Goal: Book appointment/travel/reservation

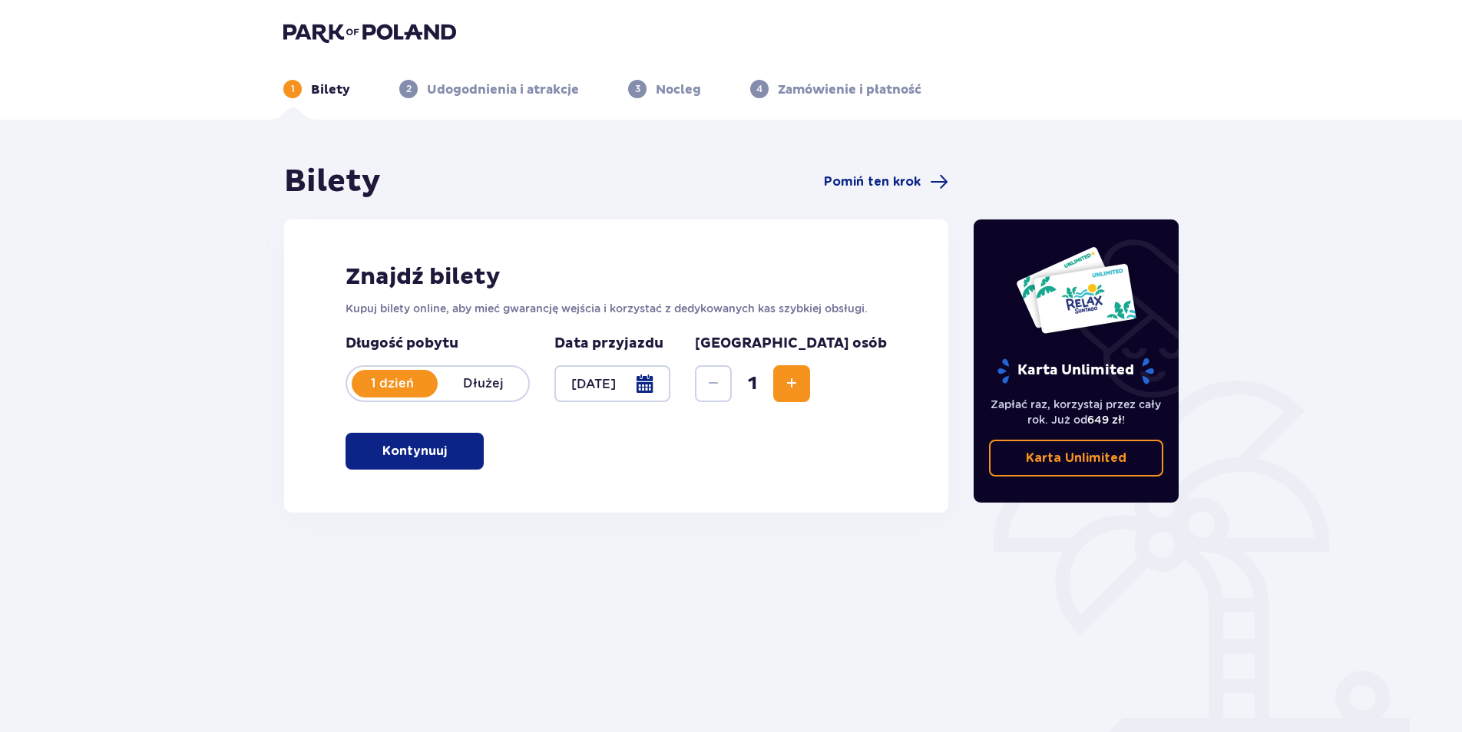
click at [466, 457] on button "Kontynuuj" at bounding box center [414, 451] width 138 height 37
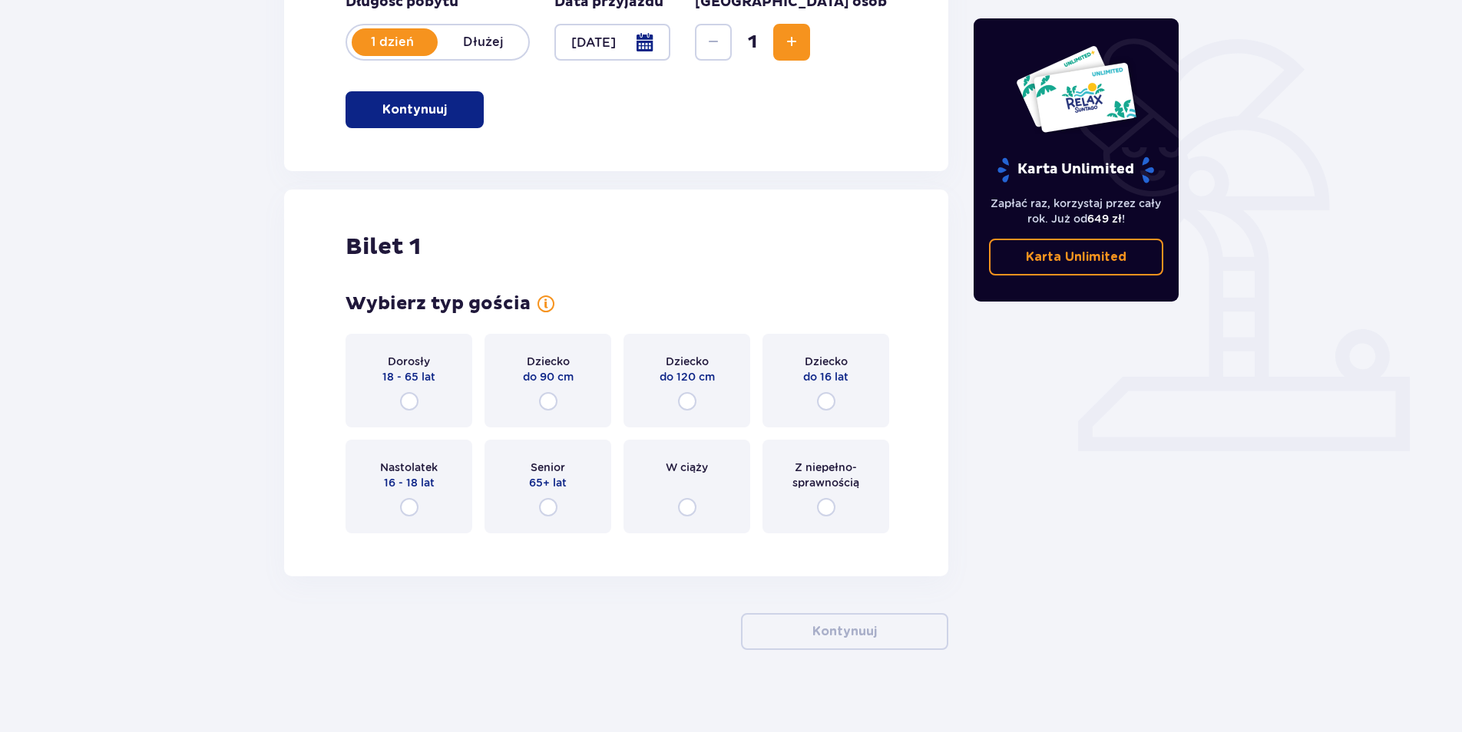
scroll to position [352, 0]
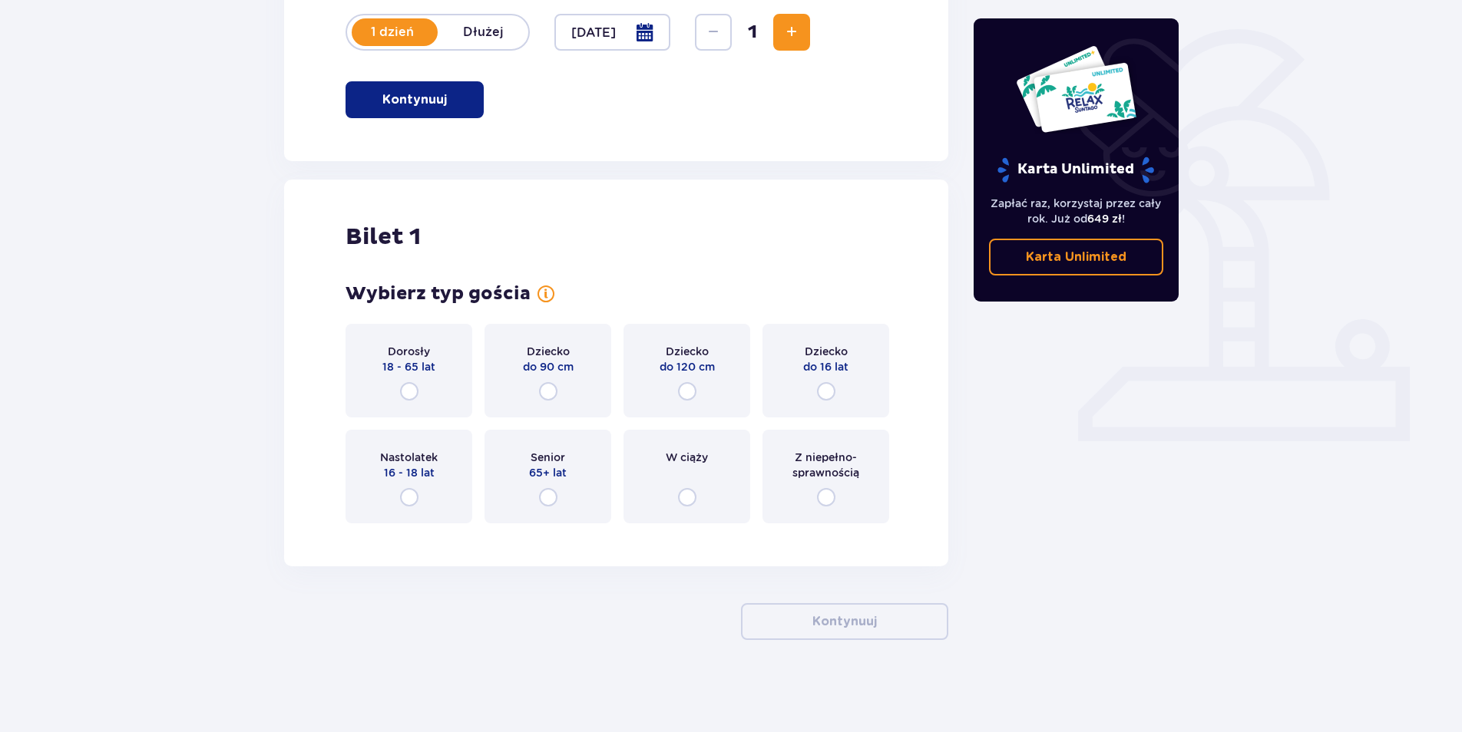
click at [410, 391] on input "radio" at bounding box center [409, 391] width 18 height 18
radio input "true"
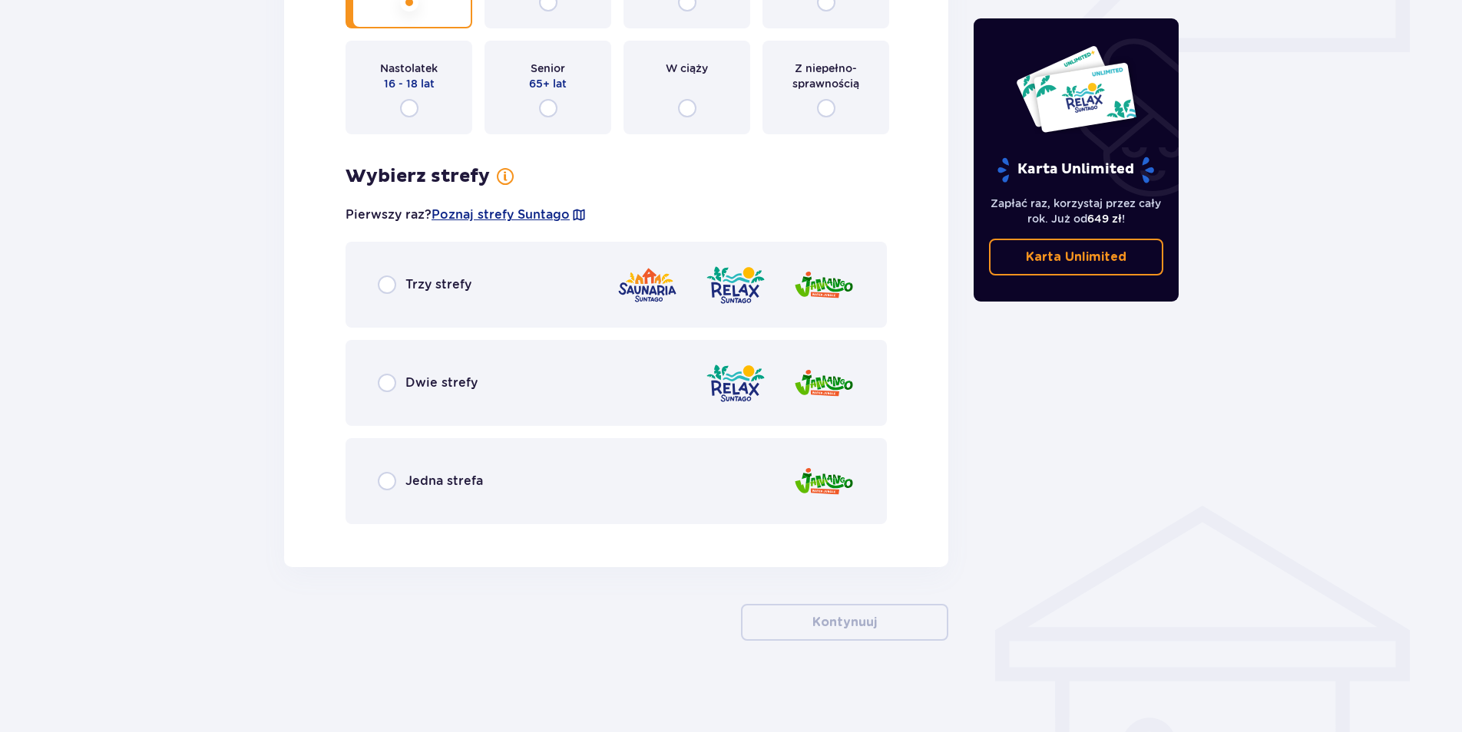
scroll to position [742, 0]
click at [410, 471] on div "Jedna strefa" at bounding box center [430, 480] width 105 height 18
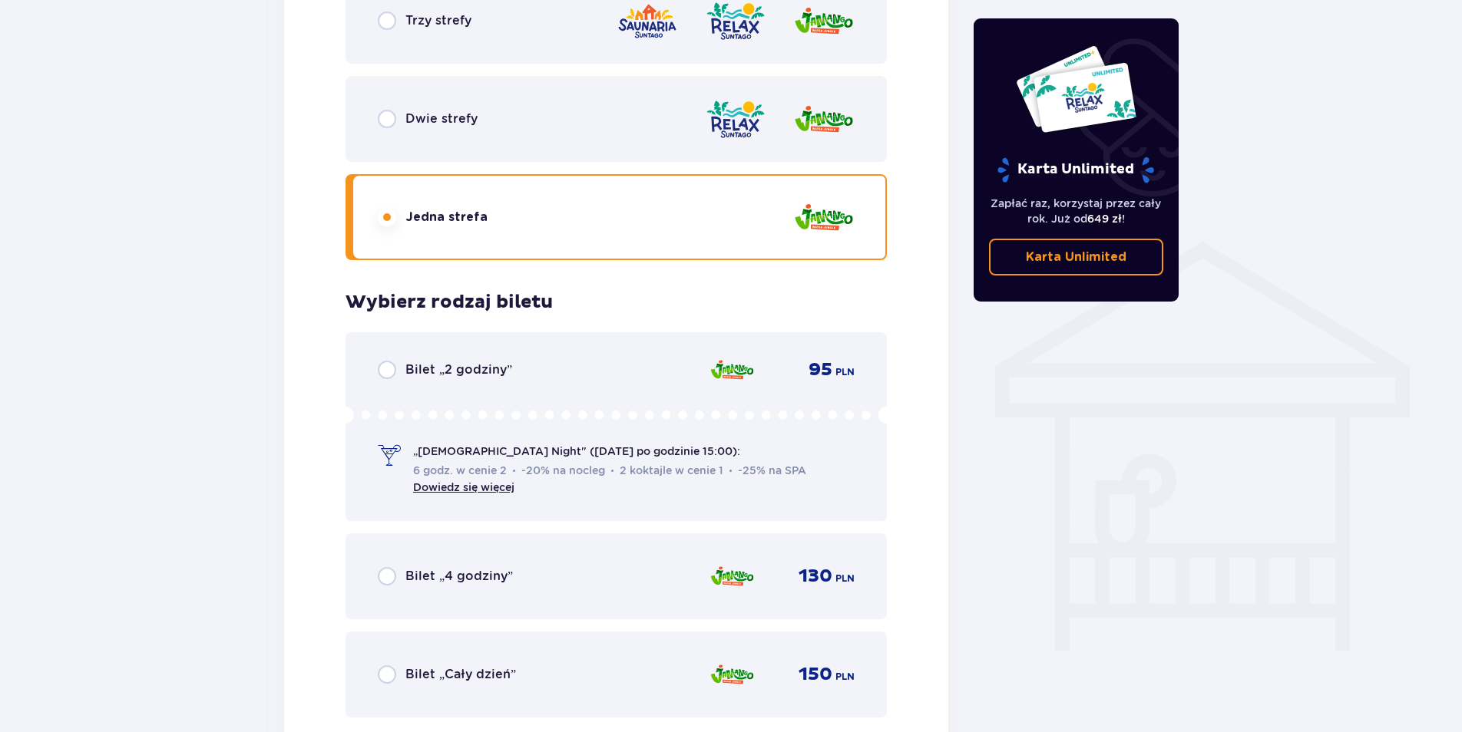
scroll to position [815, 0]
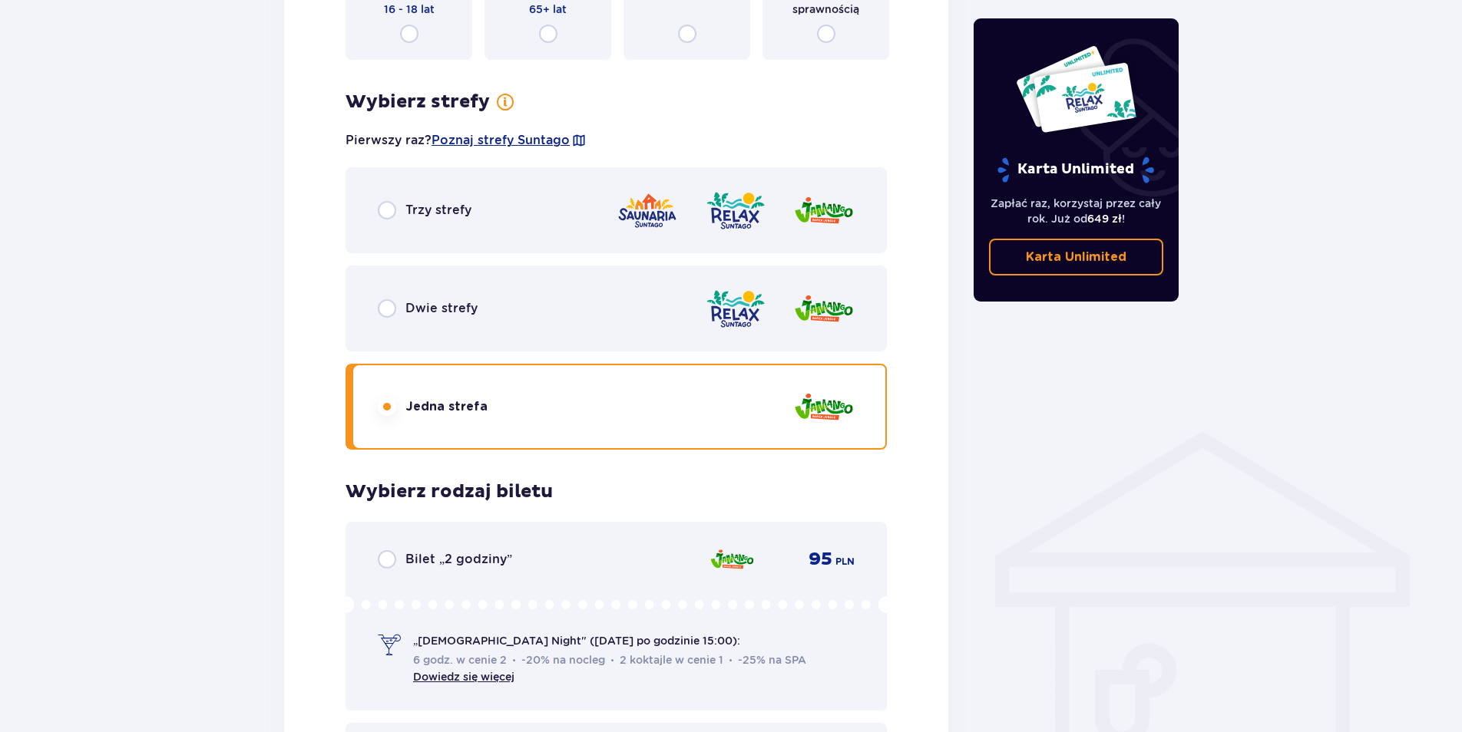
drag, startPoint x: 402, startPoint y: 208, endPoint x: 477, endPoint y: 233, distance: 79.4
click at [402, 207] on div "Trzy strefy" at bounding box center [425, 210] width 94 height 18
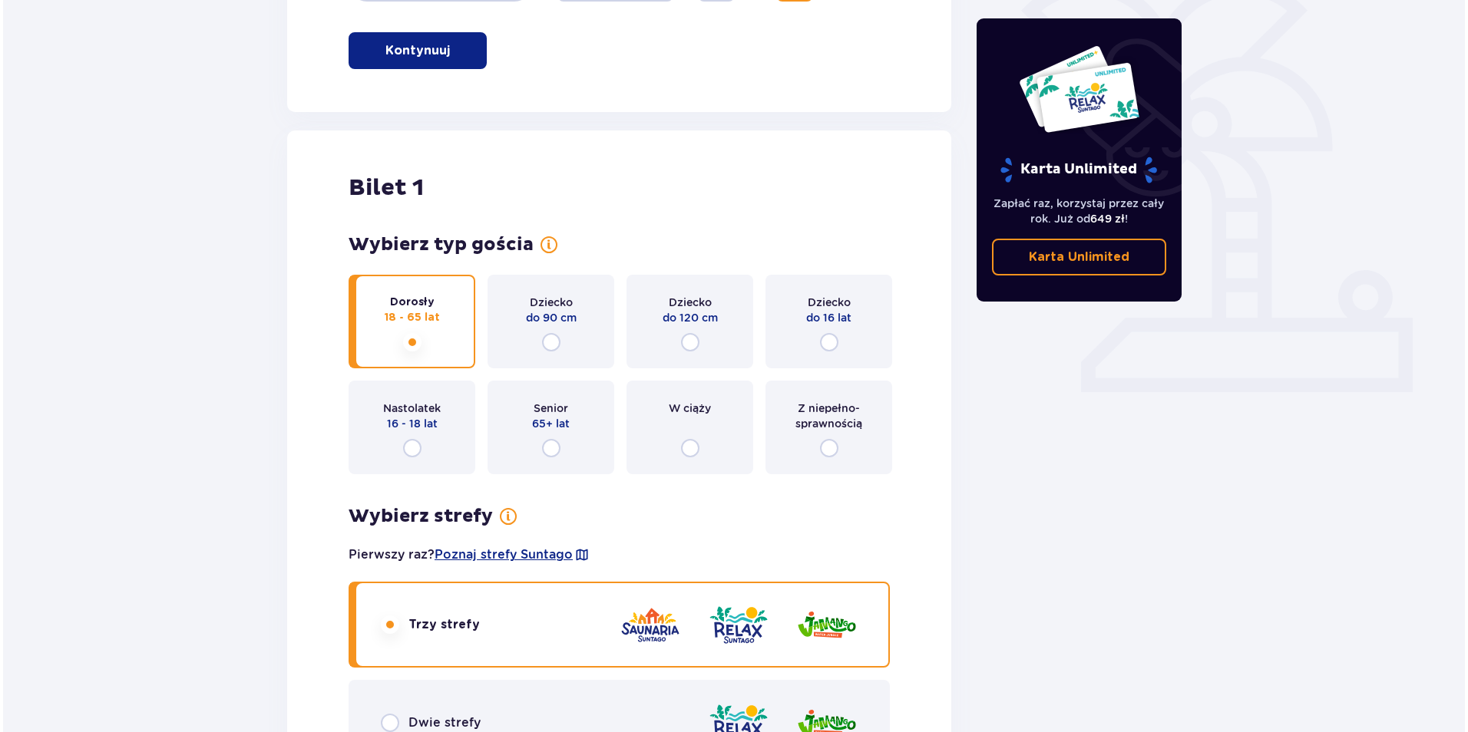
scroll to position [124, 0]
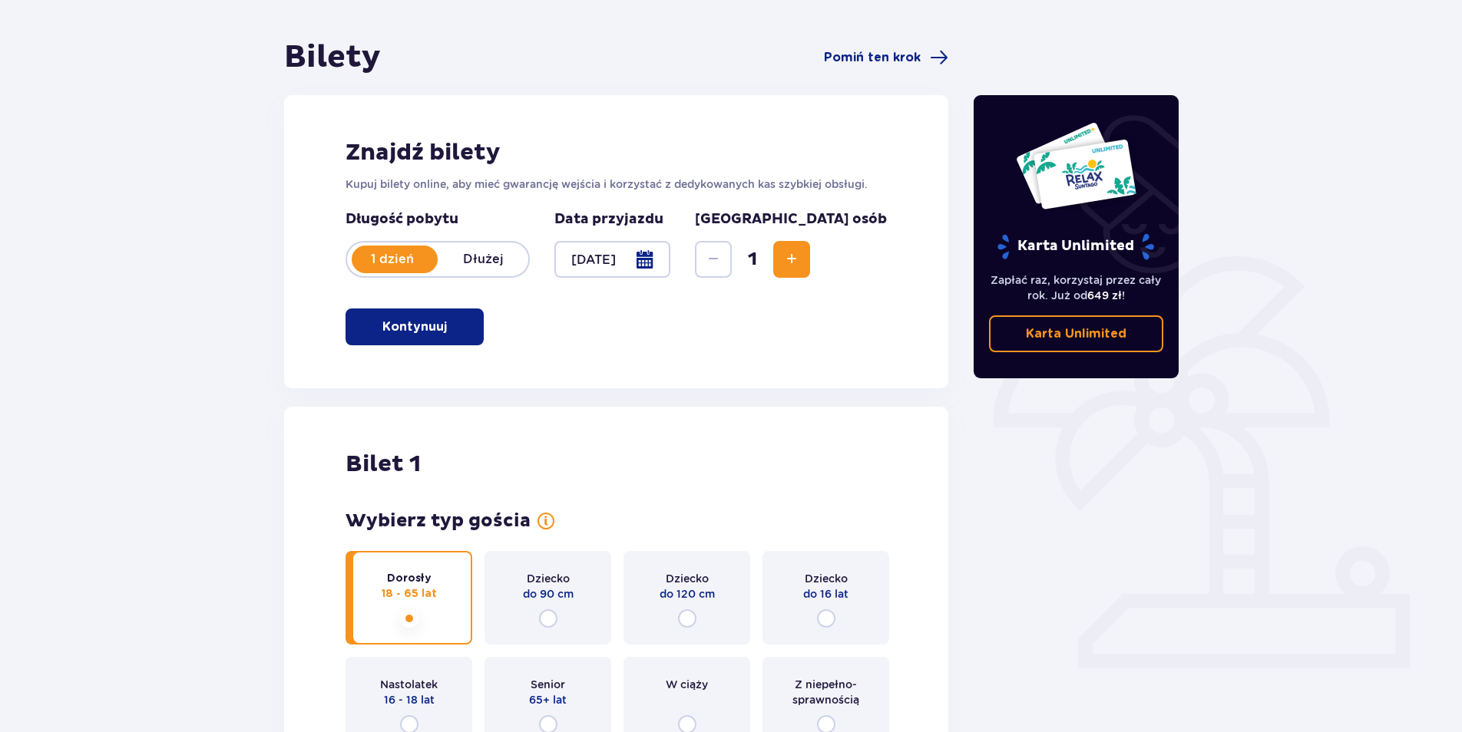
click at [670, 256] on div at bounding box center [612, 259] width 116 height 37
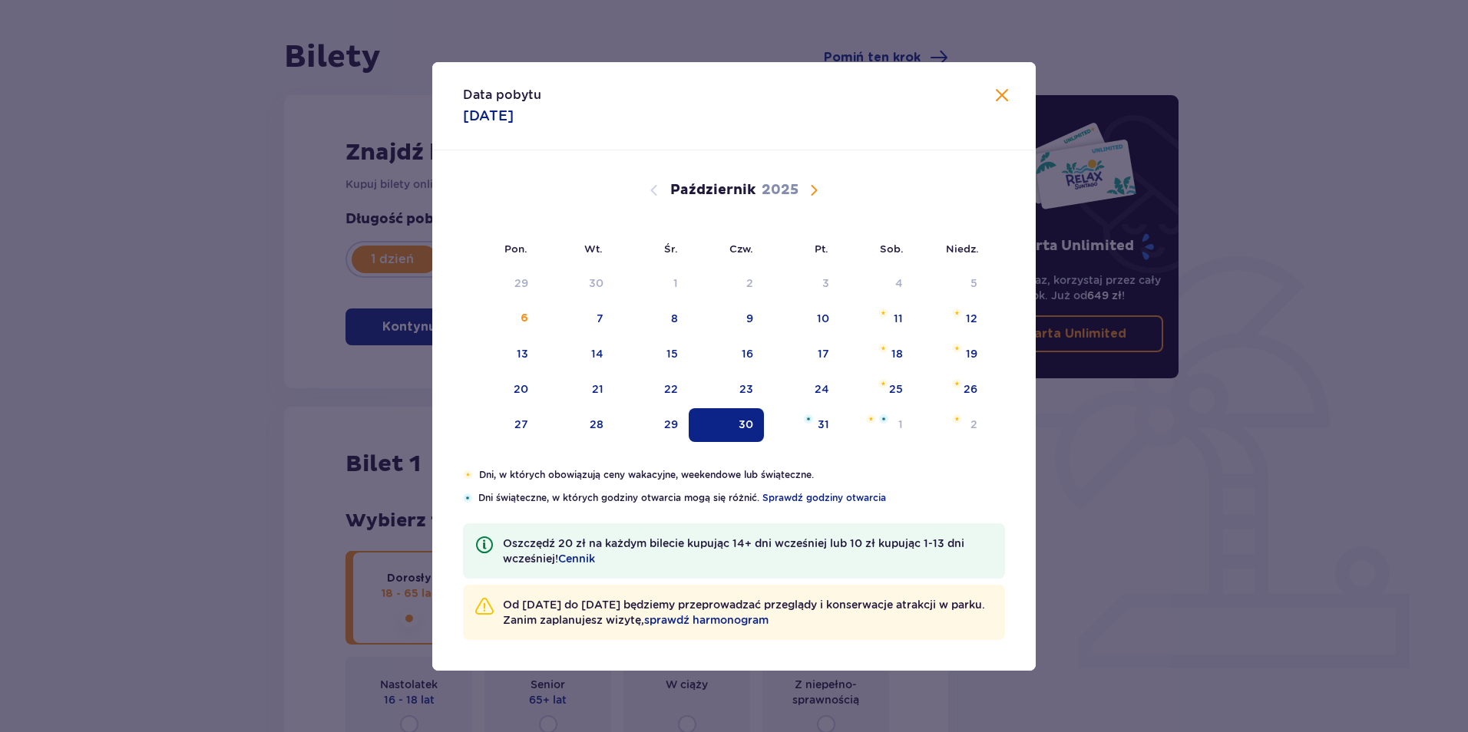
drag, startPoint x: 960, startPoint y: 425, endPoint x: 852, endPoint y: 514, distance: 139.6
click at [956, 428] on div "2" at bounding box center [950, 425] width 74 height 34
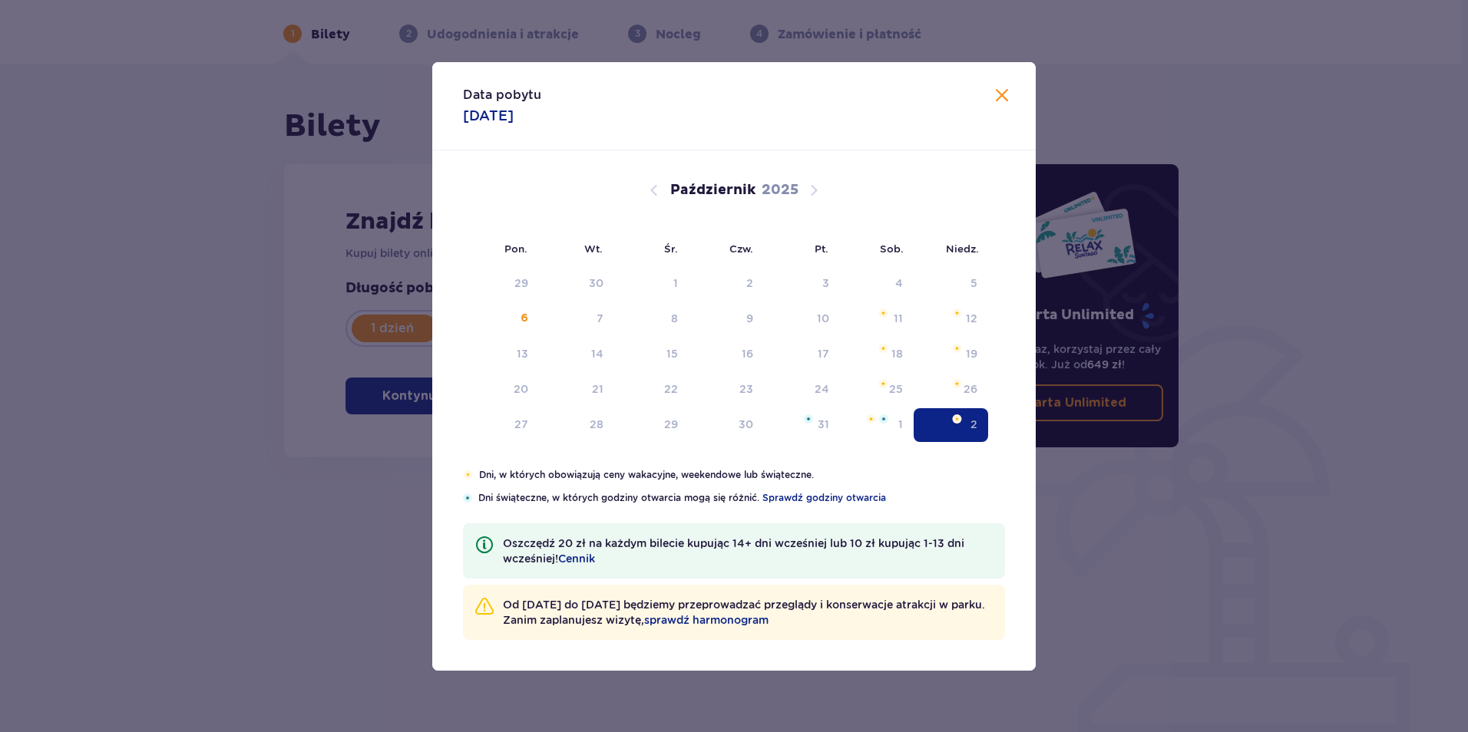
type input "[DATE]"
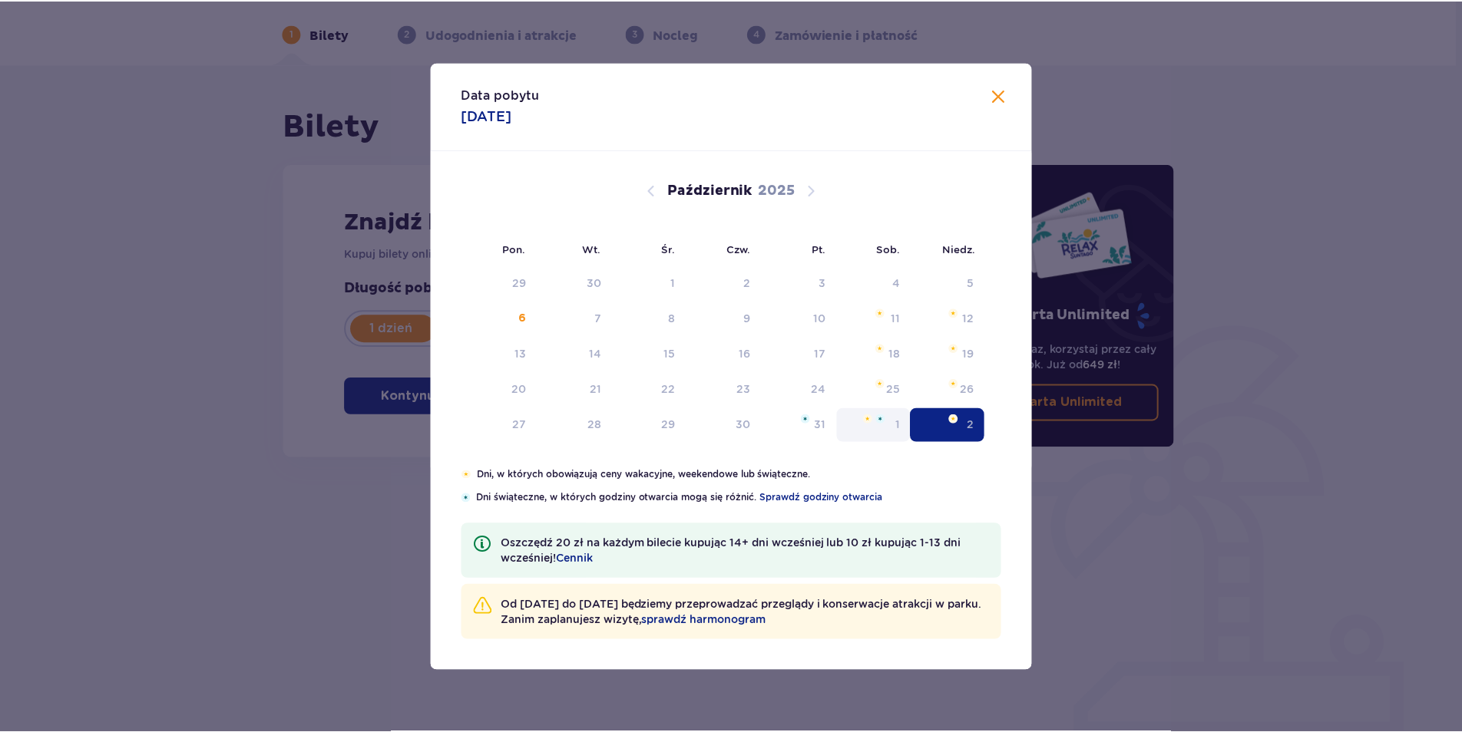
scroll to position [55, 0]
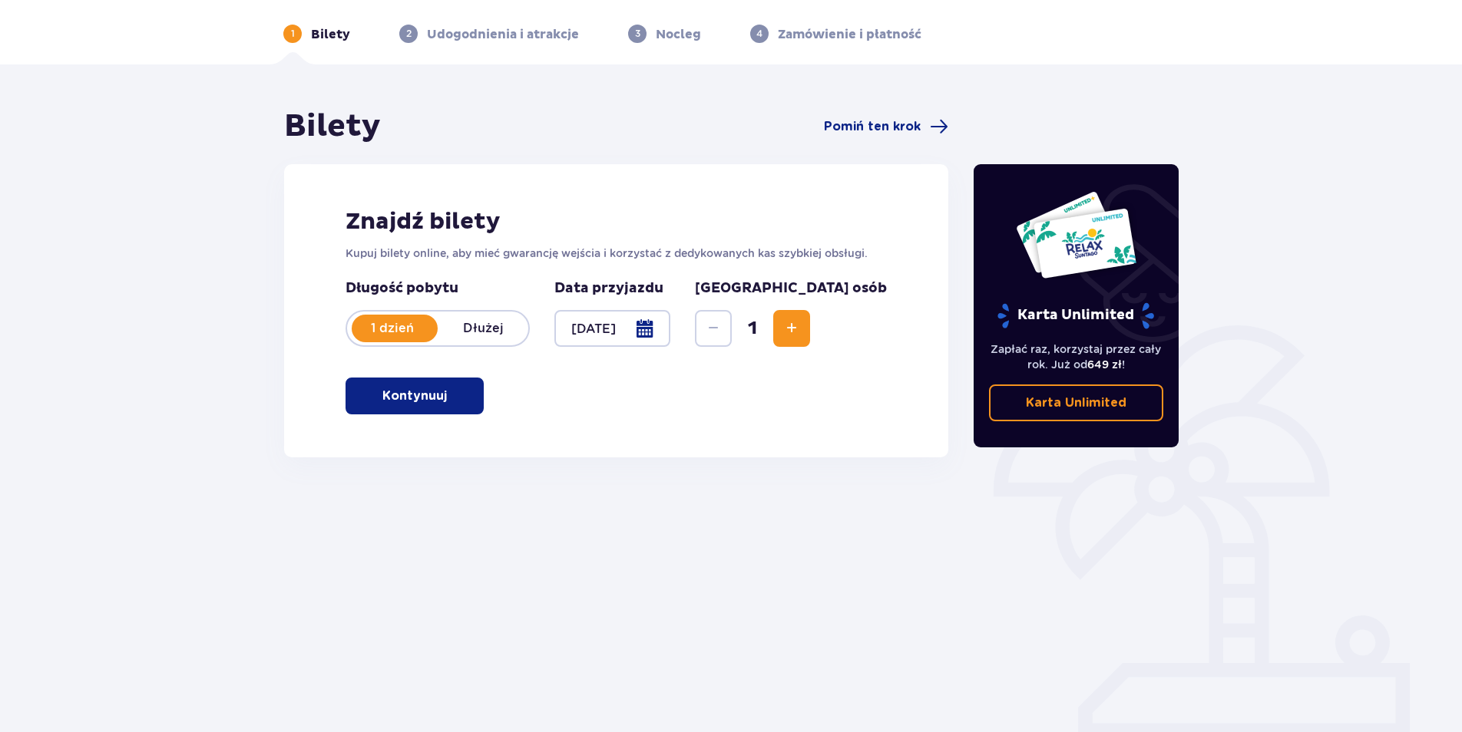
click at [395, 395] on p "Kontynuuj" at bounding box center [414, 396] width 64 height 17
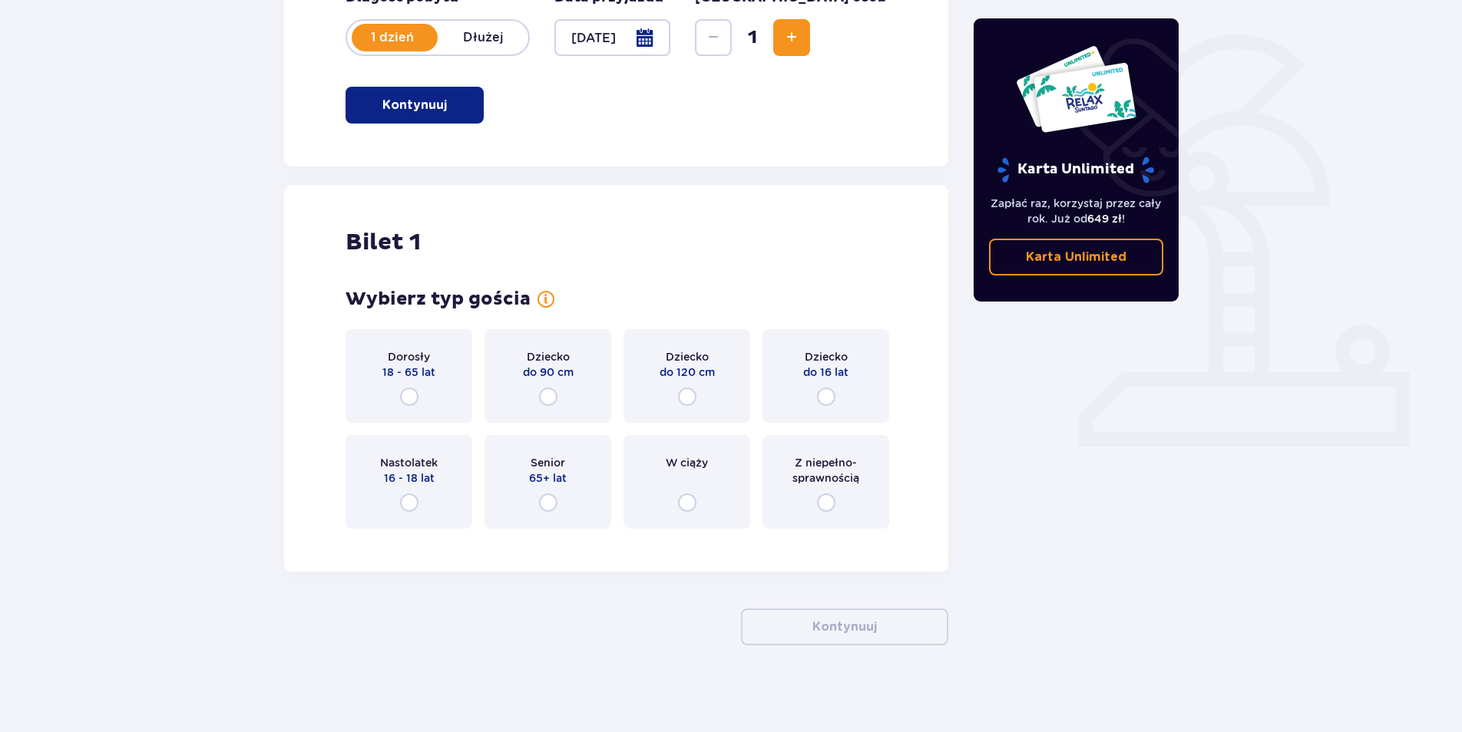
scroll to position [352, 0]
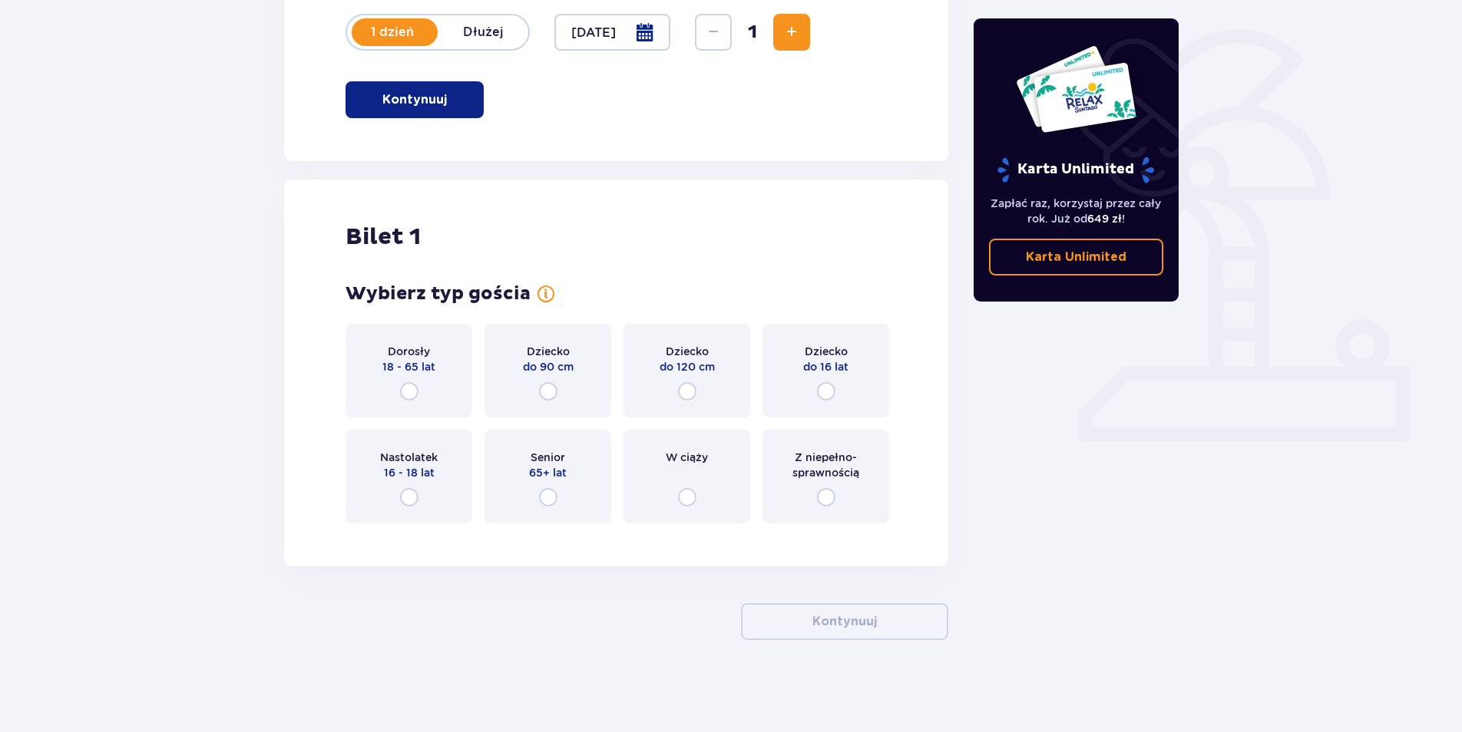
click at [406, 387] on input "radio" at bounding box center [409, 391] width 18 height 18
radio input "true"
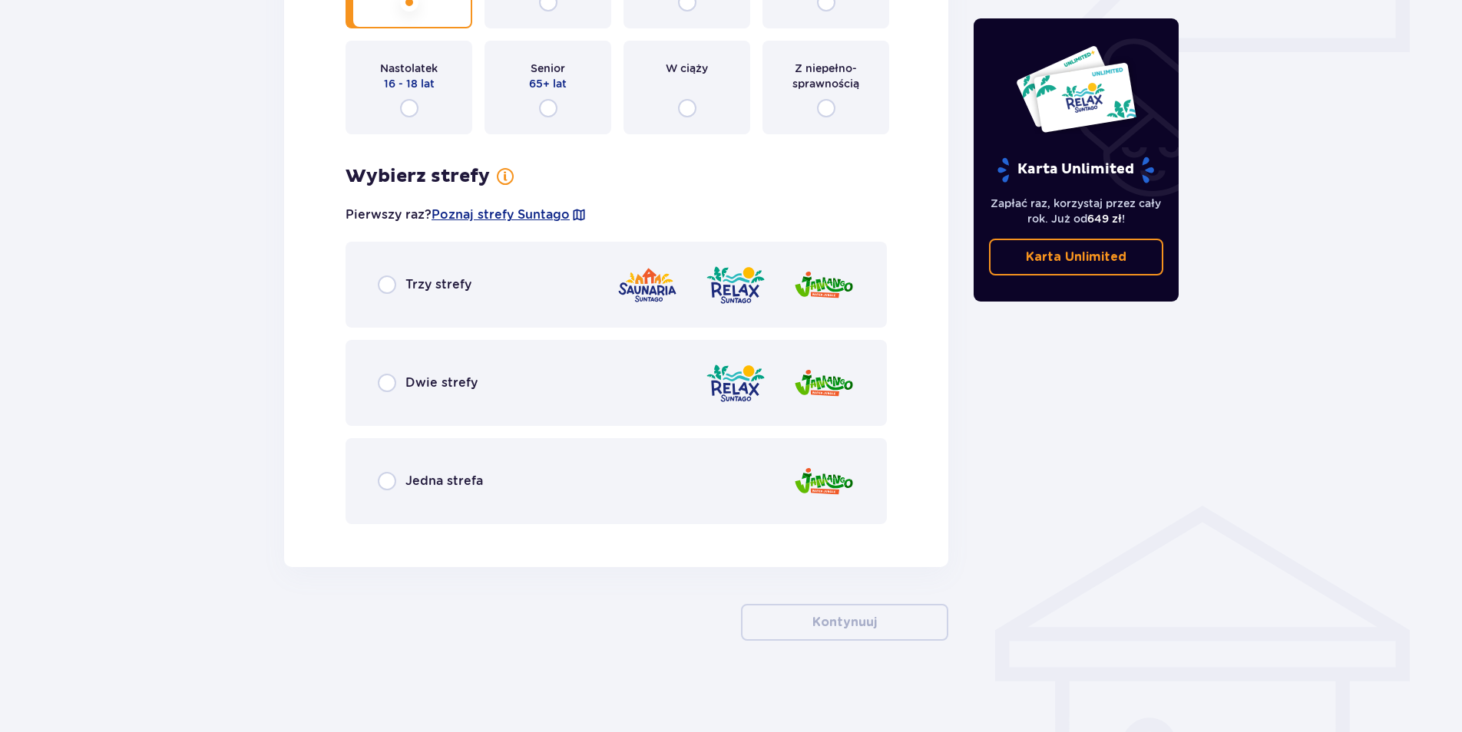
scroll to position [742, 0]
click at [392, 279] on input "radio" at bounding box center [387, 284] width 18 height 18
radio input "true"
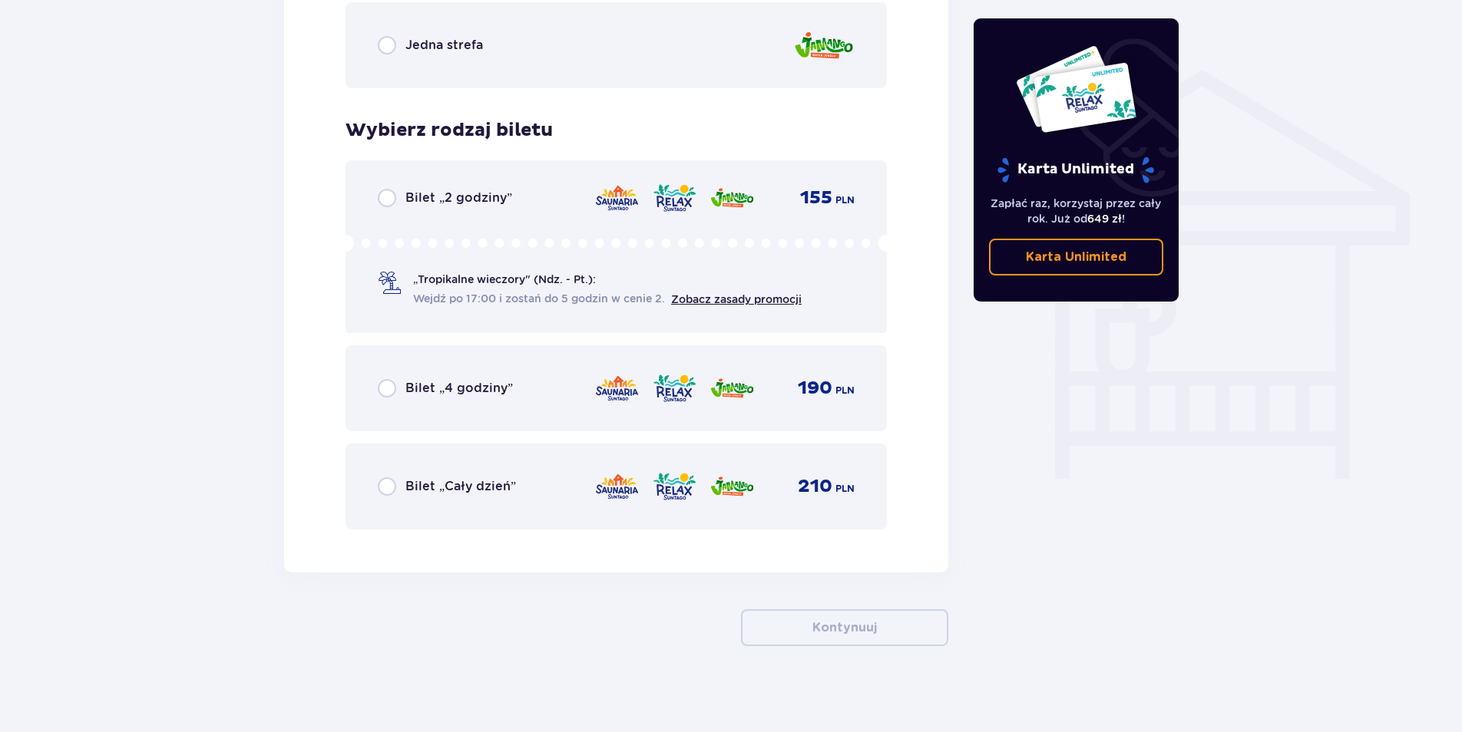
scroll to position [1183, 0]
